Goal: Find specific page/section: Find specific page/section

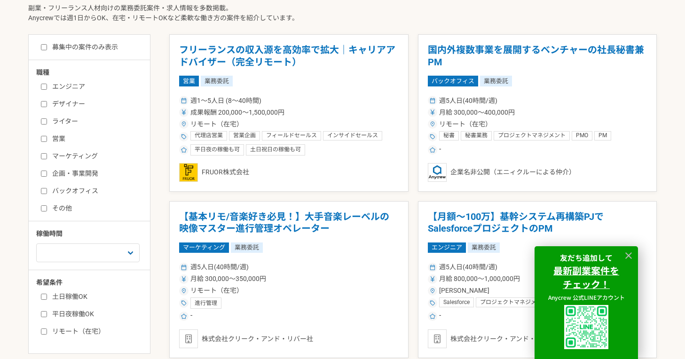
scroll to position [213, 0]
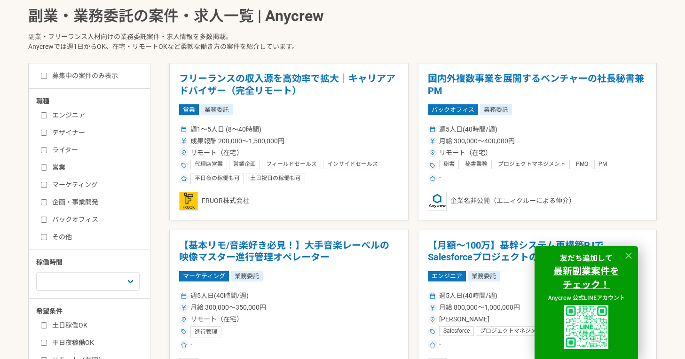
click at [67, 186] on label "マーケティング" at bounding box center [95, 185] width 108 height 10
click at [47, 186] on input "マーケティング" at bounding box center [44, 185] width 6 height 6
checkbox input "true"
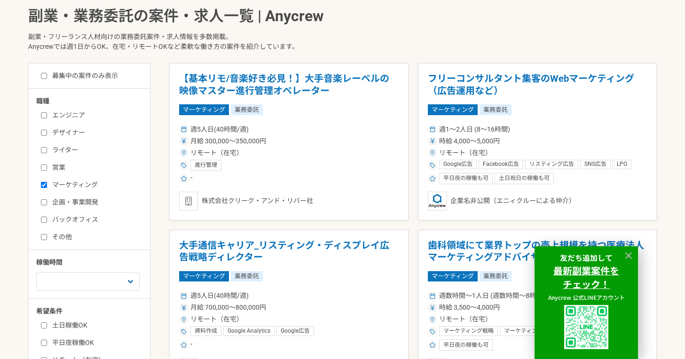
click at [66, 206] on label "企画・事業開発" at bounding box center [95, 202] width 108 height 10
click at [47, 205] on input "企画・事業開発" at bounding box center [44, 202] width 6 height 6
checkbox input "true"
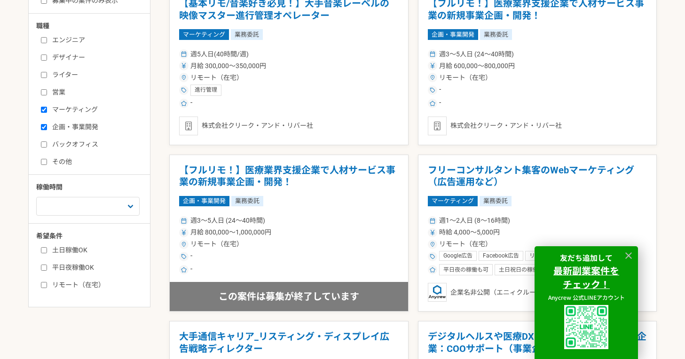
scroll to position [298, 0]
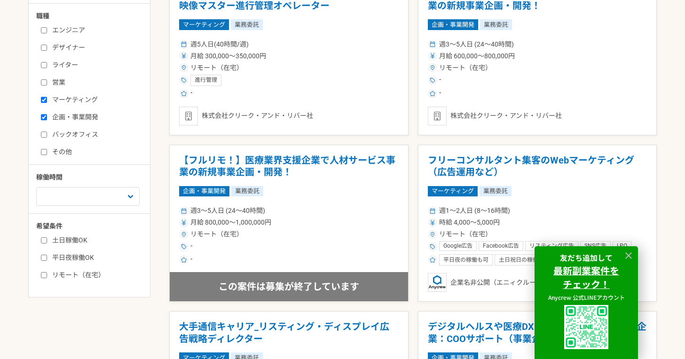
click at [628, 249] on div at bounding box center [628, 256] width 14 height 14
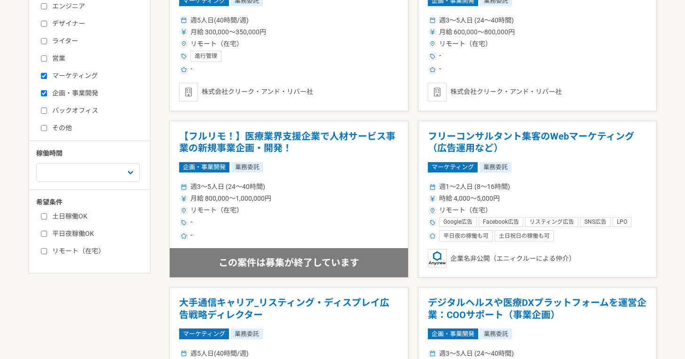
scroll to position [0, 0]
